Goal: Information Seeking & Learning: Learn about a topic

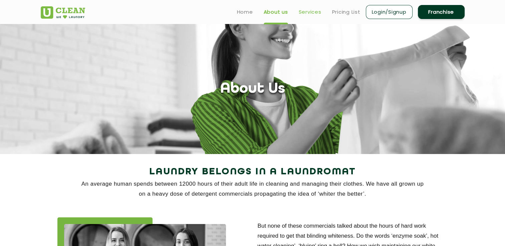
click at [307, 12] on link "Services" at bounding box center [310, 12] width 23 height 8
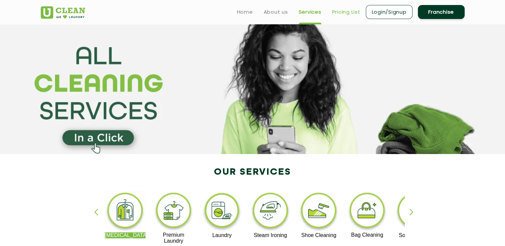
click at [343, 13] on link "Pricing List" at bounding box center [346, 12] width 28 height 8
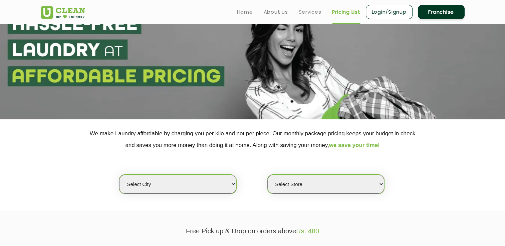
scroll to position [33, 0]
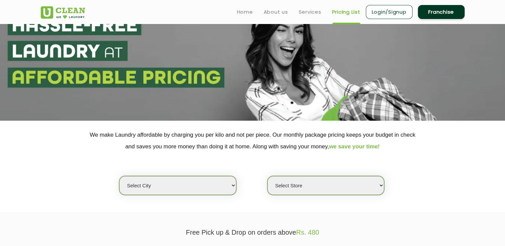
click at [232, 184] on select "Select city Aalo Agartala Agra Ahmedabad Akola Aligarh Alwar - UClean Select Am…" at bounding box center [177, 185] width 117 height 19
select select "11"
click at [119, 176] on select "Select city Aalo Agartala Agra Ahmedabad Akola Aligarh Alwar - UClean Select Am…" at bounding box center [177, 185] width 117 height 19
select select "0"
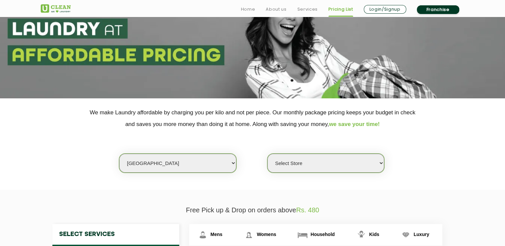
scroll to position [100, 0]
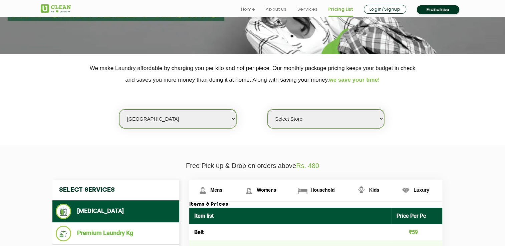
click at [236, 119] on select "Select city Aalo Agartala Agra Ahmedabad Akola Aligarh Alwar - UClean Select Am…" at bounding box center [177, 118] width 117 height 19
select select "45"
click at [119, 109] on select "Select city Aalo Agartala Agra Ahmedabad Akola Aligarh Alwar - UClean Select Am…" at bounding box center [177, 118] width 117 height 19
select select "0"
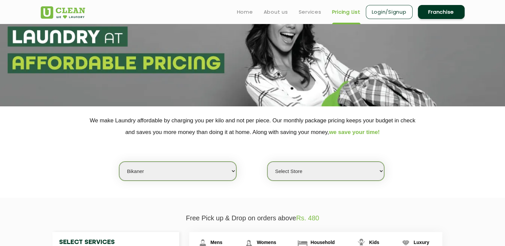
scroll to position [0, 0]
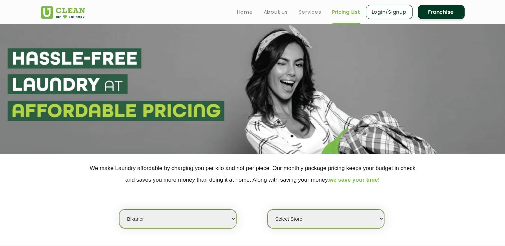
click at [234, 221] on select "Select city Aalo Agartala Agra Ahmedabad Akola Aligarh Alwar - UClean Select Am…" at bounding box center [177, 218] width 117 height 19
select select "61"
click at [119, 209] on select "Select city Aalo Agartala Agra Ahmedabad Akola Aligarh Alwar - UClean Select Am…" at bounding box center [177, 218] width 117 height 19
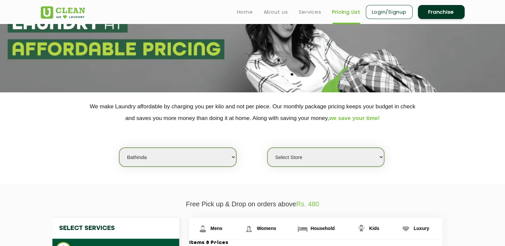
scroll to position [100, 0]
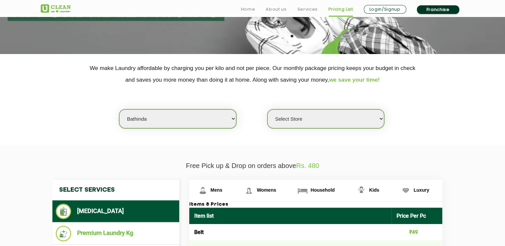
click at [378, 120] on select "Select Store UCLEAN BATHINDA(TEST) UClean Bathinda" at bounding box center [325, 118] width 117 height 19
select select "341"
click at [267, 109] on select "Select Store UCLEAN BATHINDA(TEST) UClean Bathinda" at bounding box center [325, 118] width 117 height 19
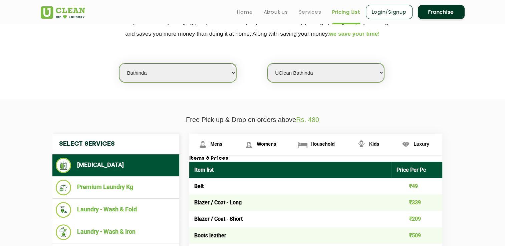
scroll to position [133, 0]
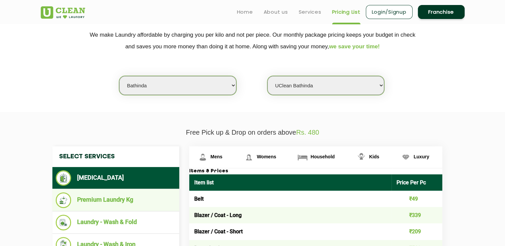
click at [140, 202] on li "Premium Laundry Kg" at bounding box center [116, 200] width 120 height 16
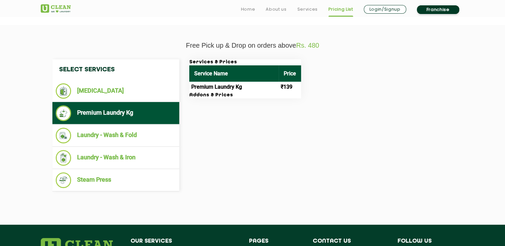
scroll to position [233, 0]
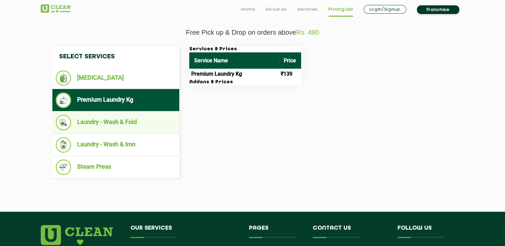
click at [136, 123] on li "Laundry - Wash & Fold" at bounding box center [116, 123] width 120 height 16
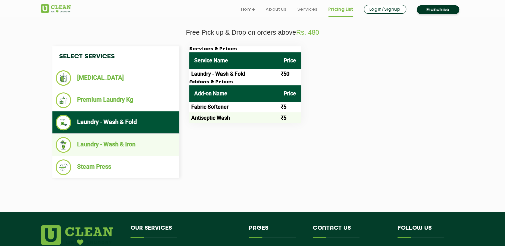
click at [140, 141] on li "Laundry - Wash & Iron" at bounding box center [116, 145] width 120 height 16
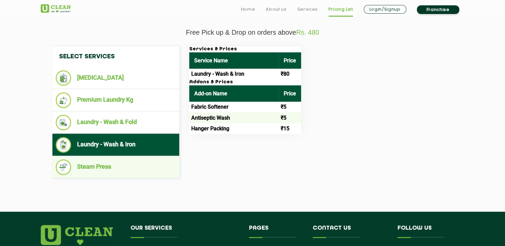
click at [128, 172] on li "Steam Press" at bounding box center [116, 167] width 120 height 16
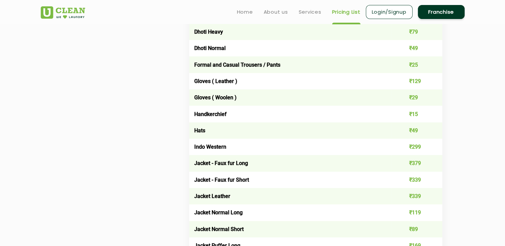
scroll to position [249, 0]
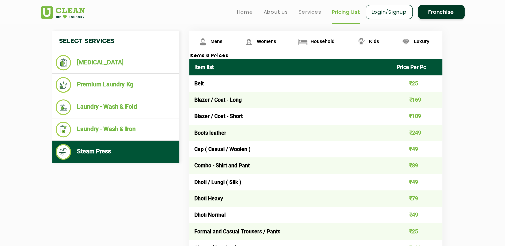
click at [259, 111] on td "Blazer / Coat - Short" at bounding box center [290, 116] width 202 height 16
click at [256, 119] on td "Blazer / Coat - Short" at bounding box center [290, 116] width 202 height 16
click at [248, 140] on td "Boots leather" at bounding box center [290, 133] width 202 height 16
click at [264, 161] on td "Combo - Shirt and Pant" at bounding box center [290, 165] width 202 height 16
drag, startPoint x: 260, startPoint y: 198, endPoint x: 264, endPoint y: 189, distance: 9.4
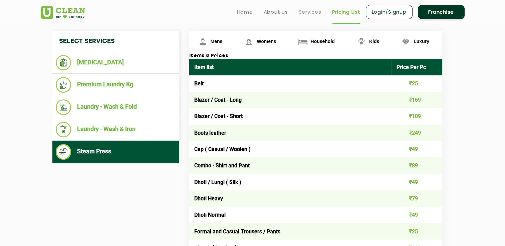
click at [260, 198] on td "Dhoti Heavy" at bounding box center [290, 198] width 202 height 16
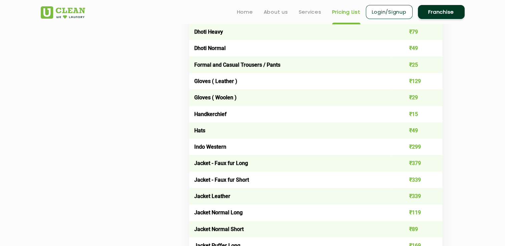
scroll to position [215, 0]
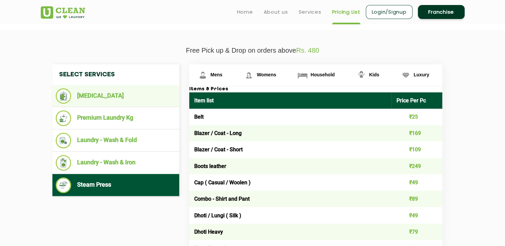
click at [110, 98] on li "[MEDICAL_DATA]" at bounding box center [116, 95] width 120 height 15
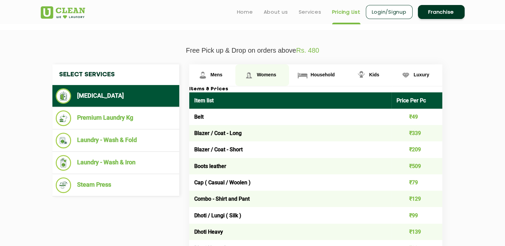
click at [261, 73] on span "Womens" at bounding box center [265, 74] width 19 height 5
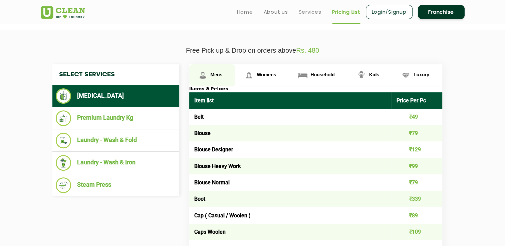
click at [210, 74] on span "Mens" at bounding box center [216, 74] width 12 height 5
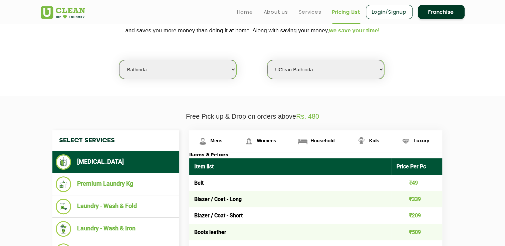
scroll to position [149, 0]
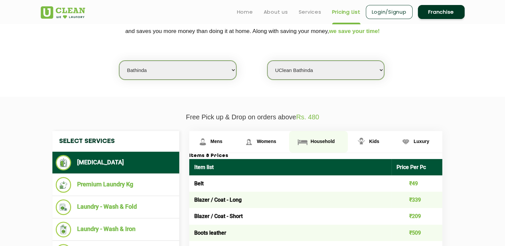
click at [323, 142] on span "Household" at bounding box center [322, 141] width 24 height 5
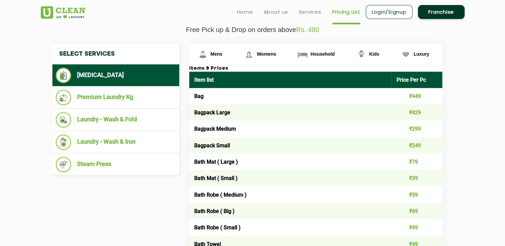
scroll to position [182, 0]
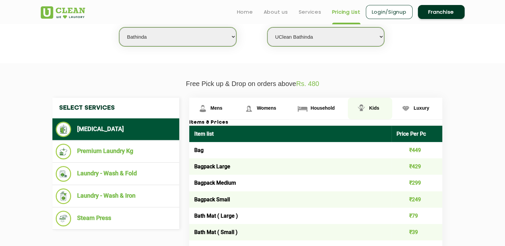
click at [369, 106] on span "Kids" at bounding box center [374, 107] width 10 height 5
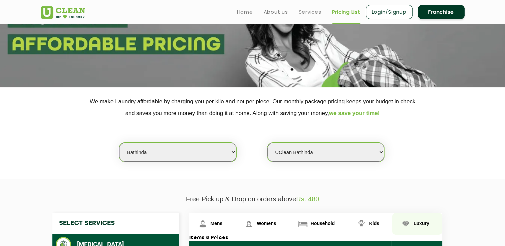
scroll to position [82, 0]
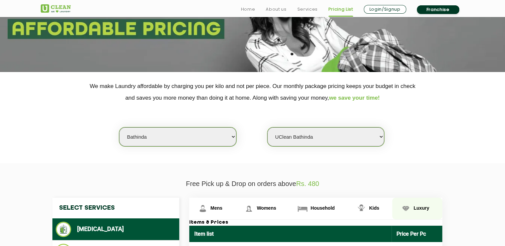
click at [421, 208] on span "Luxury" at bounding box center [421, 207] width 16 height 5
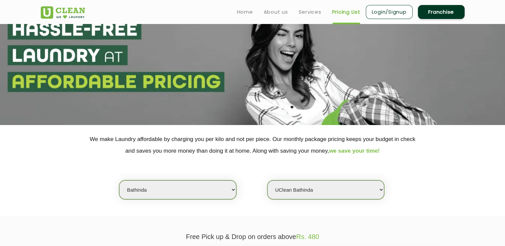
scroll to position [0, 0]
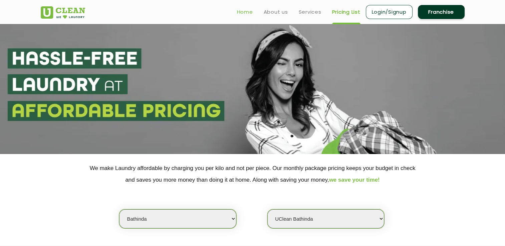
click at [243, 11] on link "Home" at bounding box center [245, 12] width 16 height 8
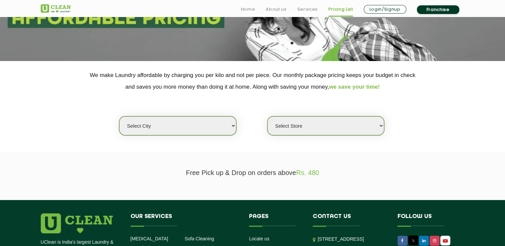
scroll to position [167, 0]
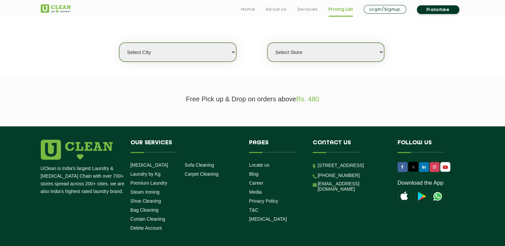
click at [333, 115] on section "Free Pick up & Drop on orders above Rs. 480" at bounding box center [252, 103] width 505 height 48
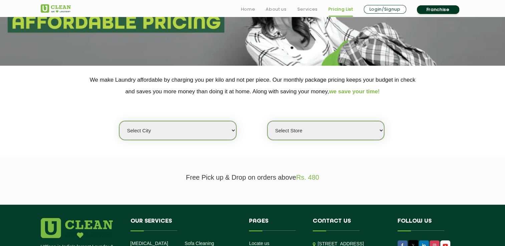
scroll to position [133, 0]
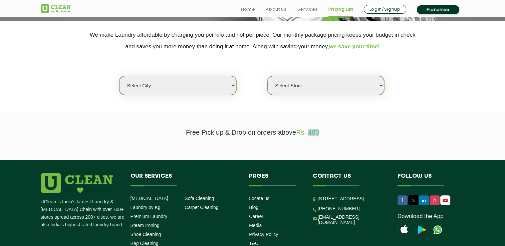
drag, startPoint x: 308, startPoint y: 132, endPoint x: 333, endPoint y: 133, distance: 25.4
click at [333, 133] on p "Free Pick up & Drop on orders above Rs. 480" at bounding box center [253, 133] width 424 height 8
click at [333, 132] on p "Free Pick up & Drop on orders above Rs. 480" at bounding box center [253, 133] width 424 height 8
click at [236, 88] on div "Select city Aalo Agartala Agra Ahmedabad Akola Aligarh Alwar - UClean Select Am…" at bounding box center [253, 73] width 434 height 43
click at [230, 87] on select "Select city Aalo Agartala Agra Ahmedabad Akola Aligarh Alwar - UClean Select Am…" at bounding box center [177, 85] width 117 height 19
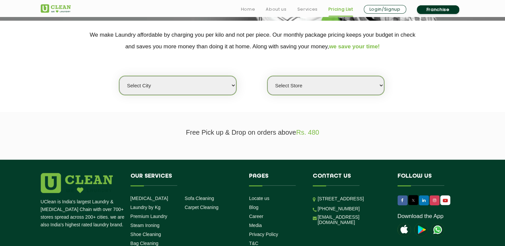
select select "11"
click at [119, 76] on select "Select city Aalo Agartala Agra Ahmedabad Akola Aligarh Alwar - UClean Select Am…" at bounding box center [177, 85] width 117 height 19
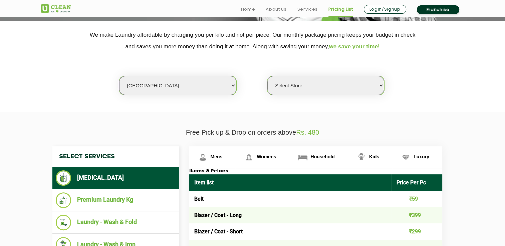
click at [378, 79] on select "Select Store UClean Anna Nagar UClean Navalur UClean Chitlapakkam UClean Urrapa…" at bounding box center [325, 85] width 117 height 19
select select "549"
click at [267, 76] on select "Select Store UClean Anna Nagar UClean Navalur UClean Chitlapakkam UClean Urrapa…" at bounding box center [325, 85] width 117 height 19
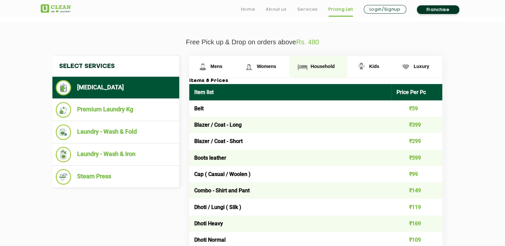
scroll to position [233, 0]
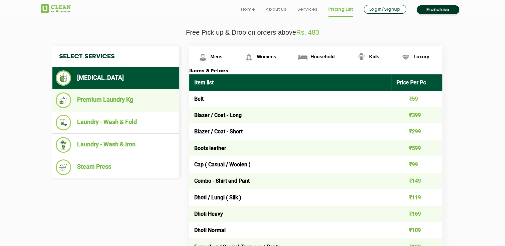
click at [130, 103] on li "Premium Laundry Kg" at bounding box center [116, 100] width 120 height 16
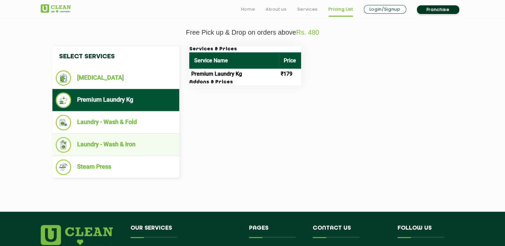
click at [137, 144] on li "Laundry - Wash & Iron" at bounding box center [116, 145] width 120 height 16
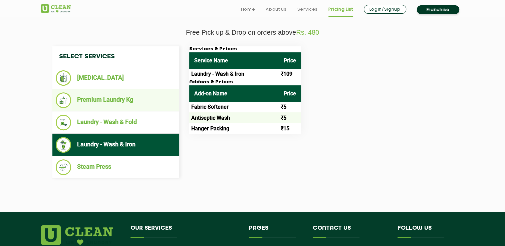
click at [124, 108] on ul "Premium Laundry Kg" at bounding box center [115, 100] width 127 height 22
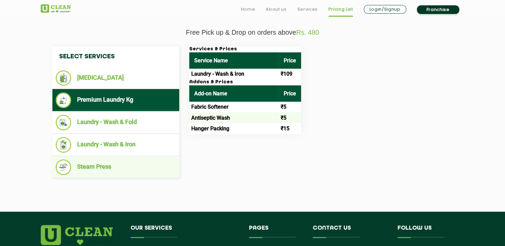
drag, startPoint x: 120, startPoint y: 168, endPoint x: 122, endPoint y: 165, distance: 3.9
click at [120, 168] on li "Steam Press" at bounding box center [116, 167] width 120 height 16
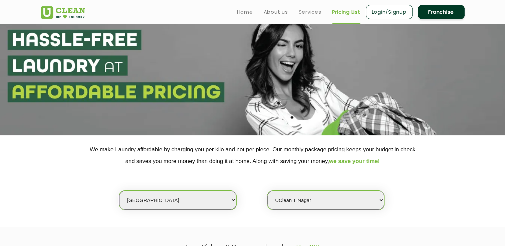
scroll to position [0, 0]
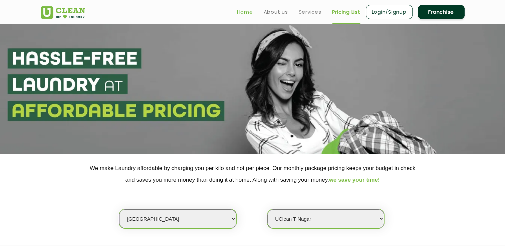
click at [240, 12] on link "Home" at bounding box center [245, 12] width 16 height 8
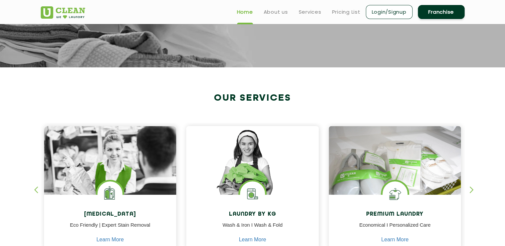
scroll to position [167, 0]
